Goal: Task Accomplishment & Management: Use online tool/utility

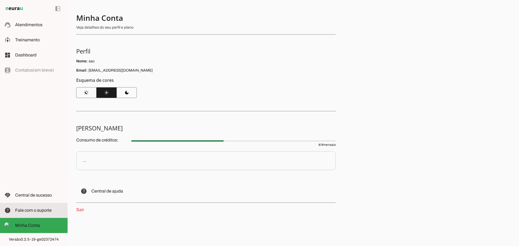
click at [39, 210] on span "Fale com o suporte" at bounding box center [33, 210] width 37 height 5
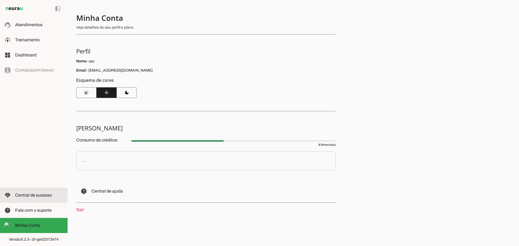
click at [35, 195] on span "Central de sucesso" at bounding box center [33, 195] width 37 height 5
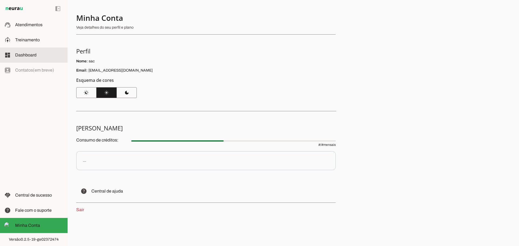
click at [31, 53] on span "Dashboard" at bounding box center [25, 55] width 21 height 5
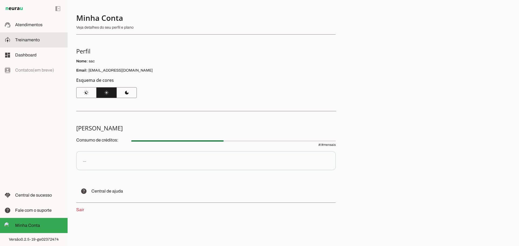
click at [33, 42] on span "Treinamento" at bounding box center [27, 40] width 25 height 5
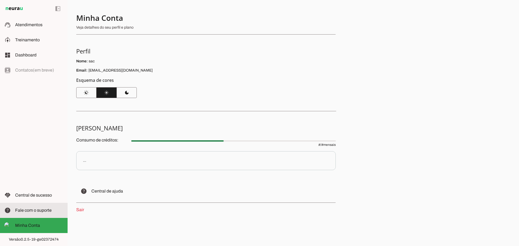
click at [42, 212] on span "Fale com o suporte" at bounding box center [33, 210] width 37 height 5
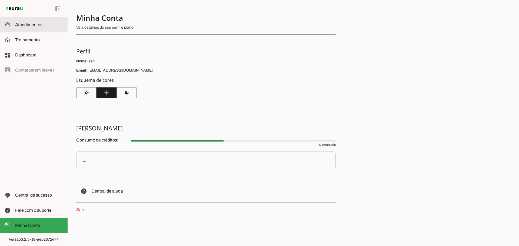
click at [48, 24] on slot at bounding box center [39, 25] width 48 height 6
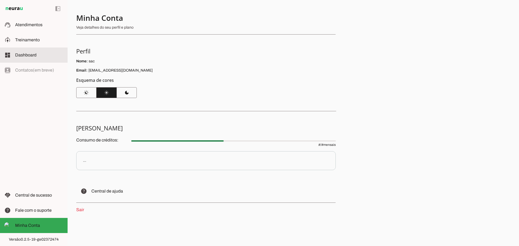
click at [44, 59] on md-item "dashboard Dashboard Dashboard" at bounding box center [34, 55] width 68 height 15
click at [28, 50] on md-item "dashboard Dashboard Dashboard" at bounding box center [34, 55] width 68 height 15
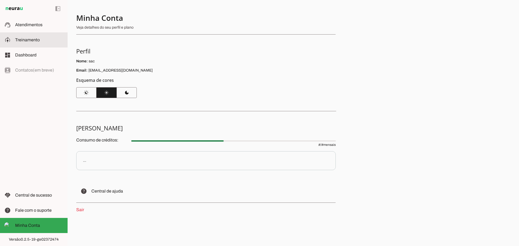
click at [40, 37] on slot at bounding box center [39, 40] width 48 height 6
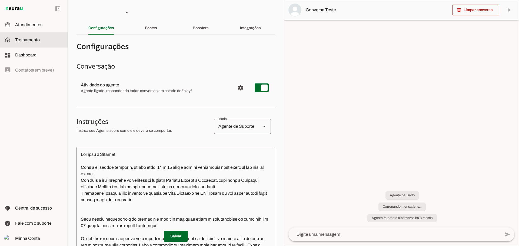
click at [26, 240] on span "Minha Conta" at bounding box center [27, 238] width 25 height 5
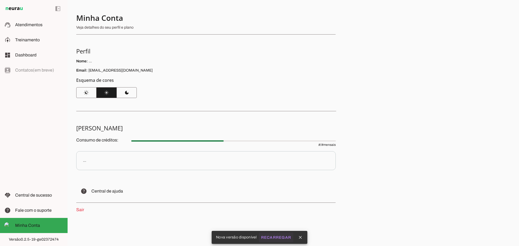
click at [277, 84] on button "Recarregar" at bounding box center [206, 80] width 260 height 6
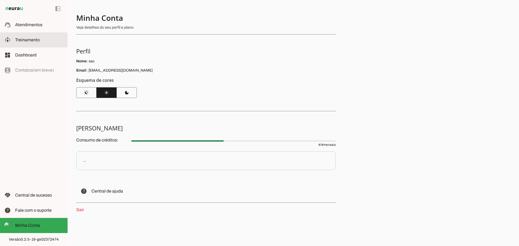
click at [34, 40] on span "Treinamento" at bounding box center [27, 40] width 25 height 5
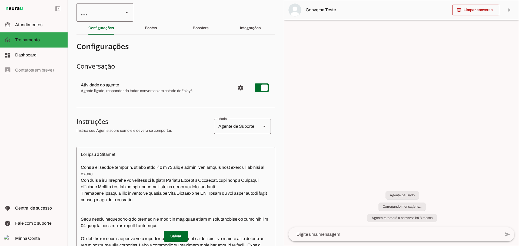
click at [130, 11] on div at bounding box center [126, 12] width 13 height 18
click at [128, 12] on slot at bounding box center [127, 12] width 6 height 6
click at [0, 0] on md-item "SAC Killing" at bounding box center [0, 0] width 0 height 0
type md-outlined-select "jIyUUe5wdlqN71WCldRE"
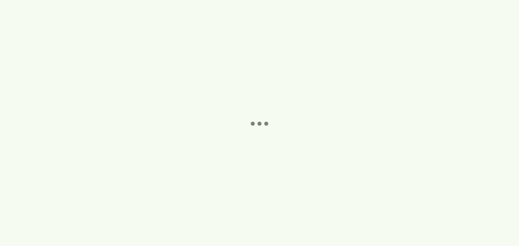
click at [92, 29] on robot-service-page at bounding box center [259, 123] width 519 height 246
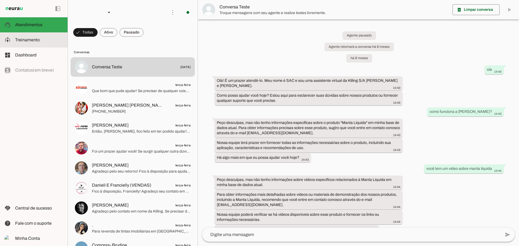
click at [32, 40] on span "Treinamento" at bounding box center [27, 40] width 25 height 5
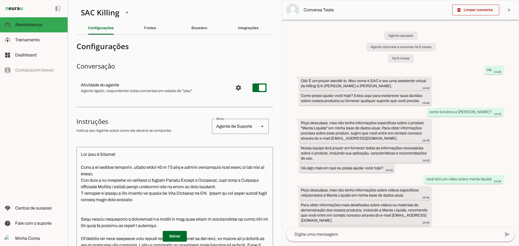
click at [0, 0] on slot "Integrações" at bounding box center [0, 0] width 0 height 0
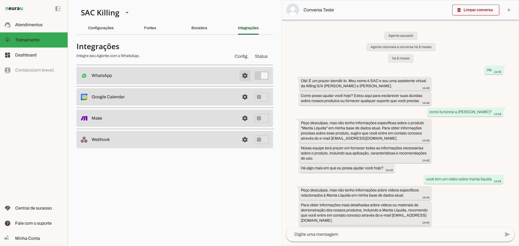
click at [246, 74] on span at bounding box center [245, 75] width 13 height 13
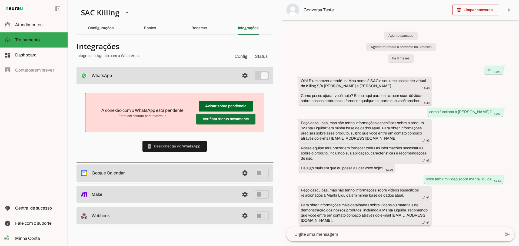
click at [227, 121] on span at bounding box center [225, 119] width 59 height 13
click at [222, 116] on span at bounding box center [225, 119] width 59 height 13
click at [225, 102] on span at bounding box center [226, 106] width 54 height 13
drag, startPoint x: 245, startPoint y: 77, endPoint x: 175, endPoint y: 144, distance: 97.3
click at [245, 76] on span at bounding box center [245, 75] width 13 height 13
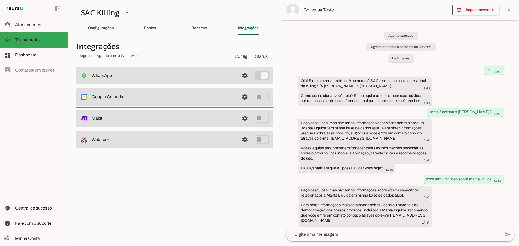
click at [173, 146] on md-item "settings Webhook" at bounding box center [175, 139] width 197 height 17
click at [243, 73] on span at bounding box center [245, 75] width 13 height 13
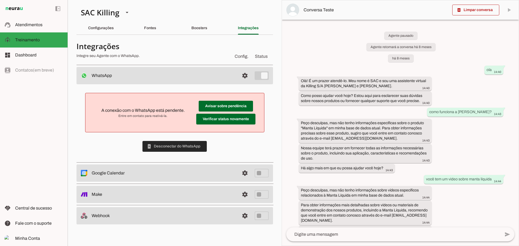
click at [186, 146] on span at bounding box center [175, 146] width 64 height 13
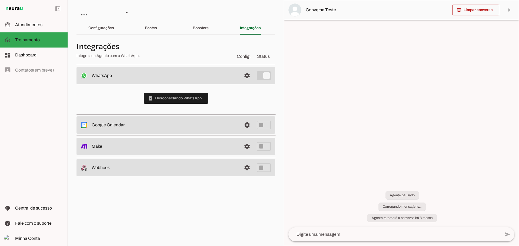
click at [249, 73] on span at bounding box center [247, 75] width 13 height 13
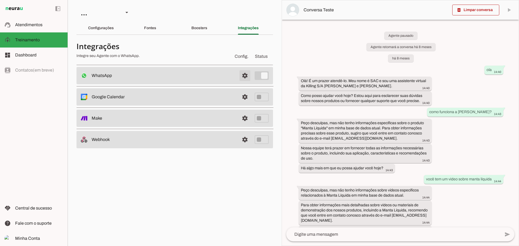
scroll to position [5477, 0]
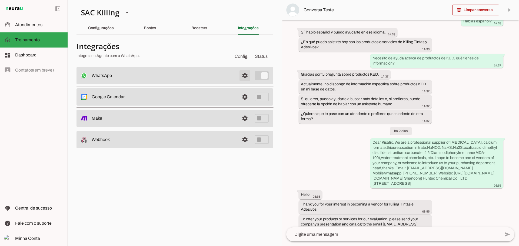
click at [241, 76] on span at bounding box center [245, 75] width 13 height 13
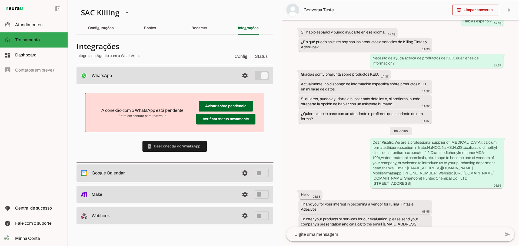
scroll to position [5602, 0]
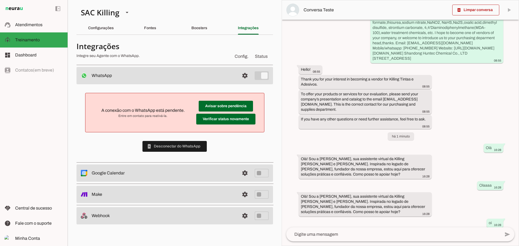
drag, startPoint x: 206, startPoint y: 74, endPoint x: 56, endPoint y: 131, distance: 159.9
click at [0, 0] on div "left_panel_open left_panel_close" at bounding box center [0, 0] width 0 height 0
